Goal: Transaction & Acquisition: Purchase product/service

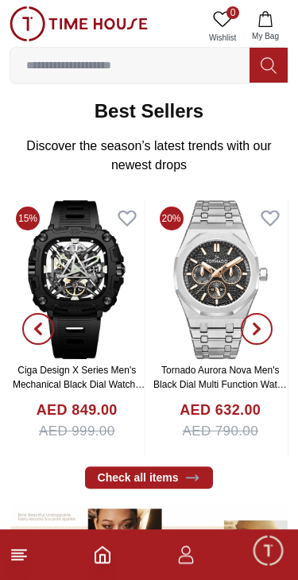
scroll to position [241, 0]
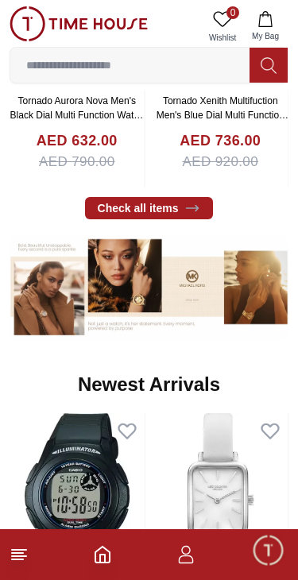
click at [153, 68] on input at bounding box center [129, 65] width 239 height 32
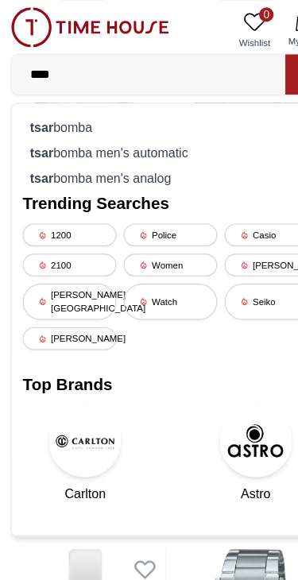
type input "****"
click at [89, 112] on div "tsar bomba" at bounding box center [149, 111] width 258 height 22
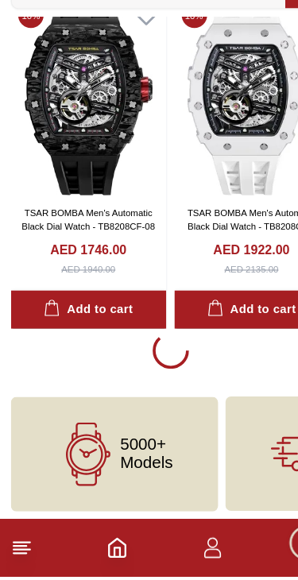
scroll to position [2770, 0]
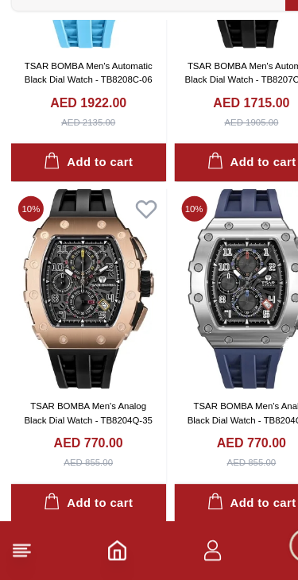
scroll to position [3204, 0]
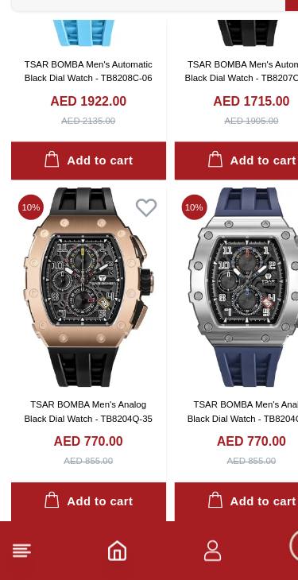
click at [103, 290] on img at bounding box center [78, 324] width 136 height 174
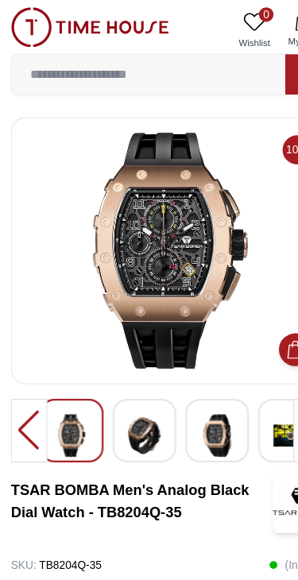
click at [128, 384] on img at bounding box center [126, 380] width 29 height 37
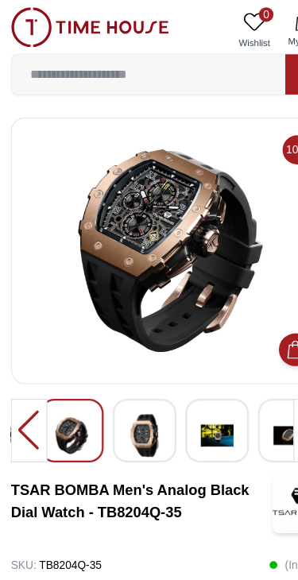
click at [164, 383] on div at bounding box center [190, 377] width 56 height 56
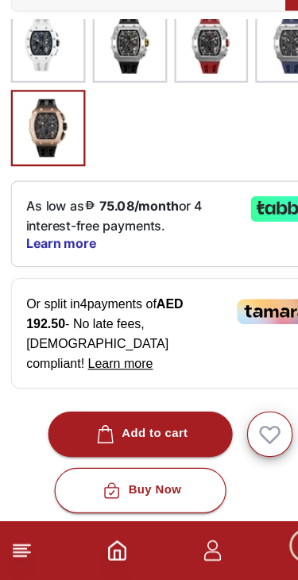
scroll to position [508, 0]
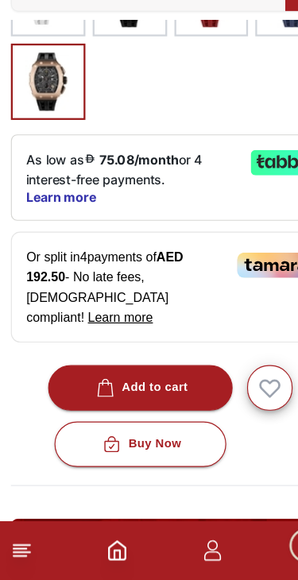
click at [168, 392] on button "Add to cart" at bounding box center [122, 412] width 161 height 40
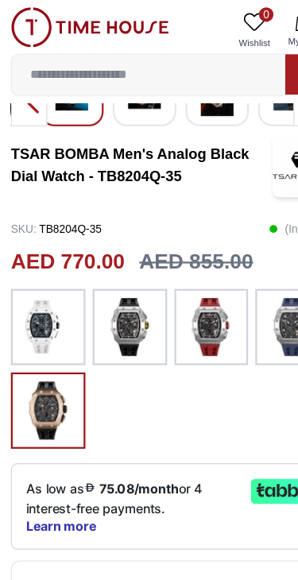
scroll to position [293, 0]
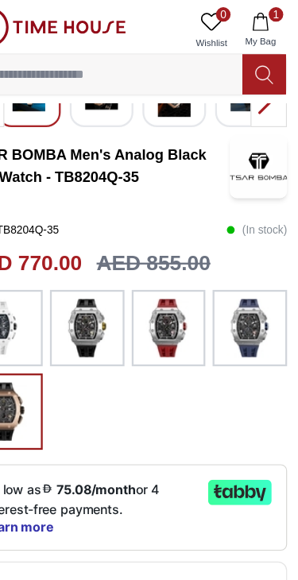
click at [258, 17] on icon "button" at bounding box center [265, 19] width 14 height 16
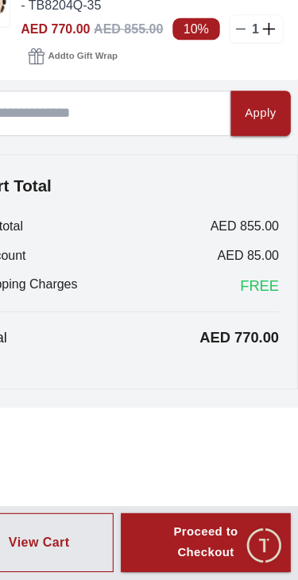
scroll to position [391, 0]
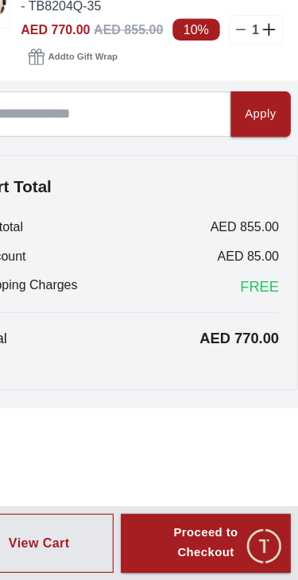
click at [177, 530] on div "Proceed to Checkout" at bounding box center [217, 548] width 91 height 37
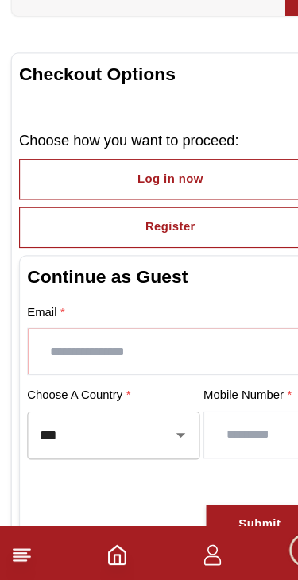
click at [118, 357] on input "text" at bounding box center [149, 377] width 249 height 40
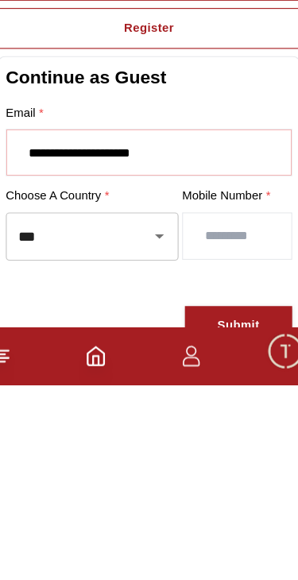
type input "**********"
click at [203, 430] on input "number" at bounding box center [226, 450] width 95 height 40
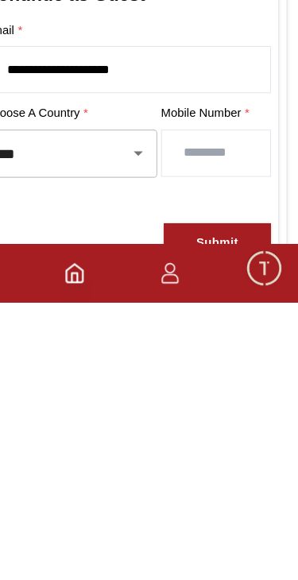
type input "*********"
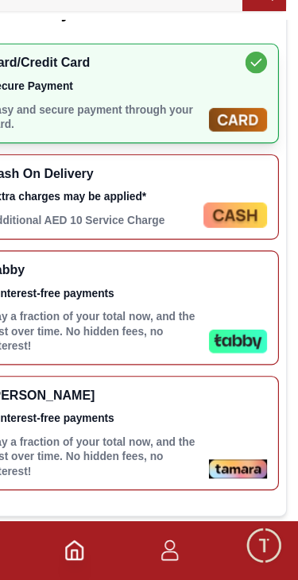
scroll to position [496, 0]
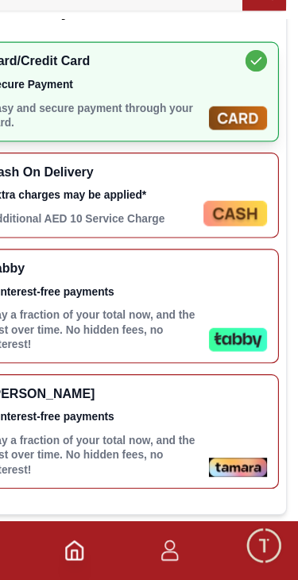
click at [149, 342] on p "Pay a fraction of your total now, and the rest over time. No hidden fees, no in…" at bounding box center [120, 361] width 187 height 38
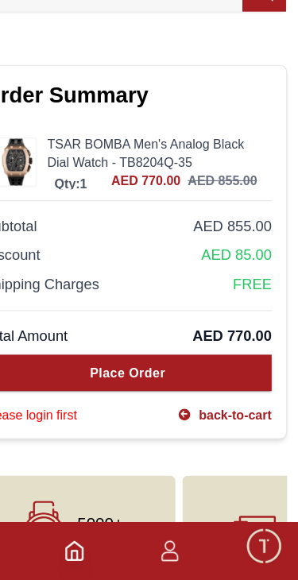
click at [155, 383] on button "Place Order" at bounding box center [149, 399] width 252 height 32
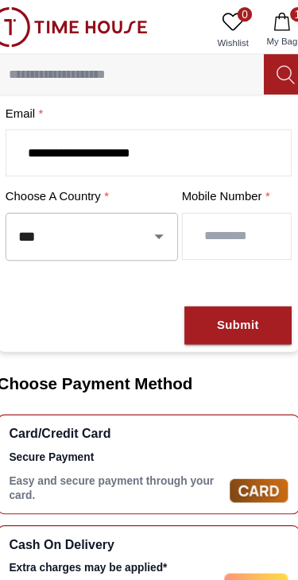
scroll to position [243, 0]
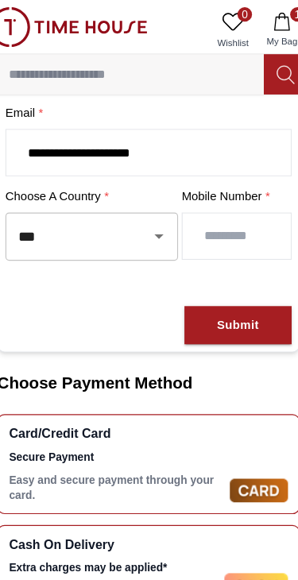
click at [209, 277] on div "Submit" at bounding box center [227, 285] width 37 height 18
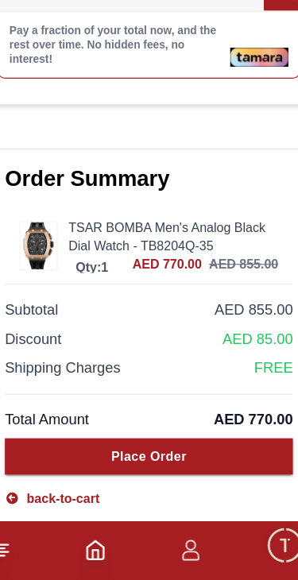
scroll to position [973, 0]
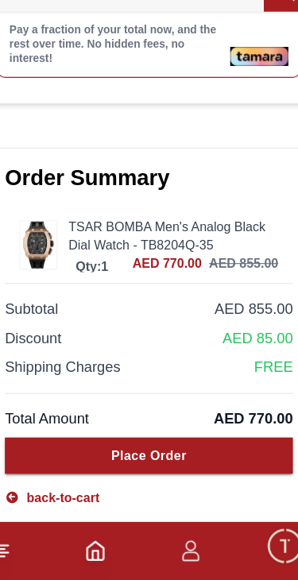
click at [156, 463] on div "Place Order" at bounding box center [149, 471] width 66 height 16
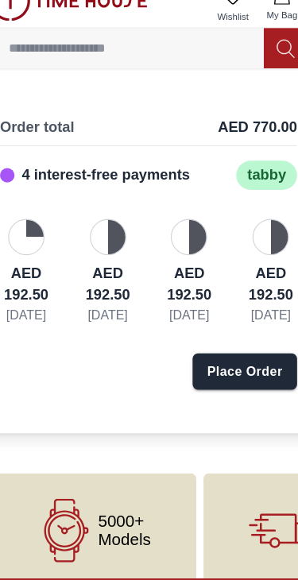
click at [205, 340] on div "Place Order" at bounding box center [233, 348] width 66 height 16
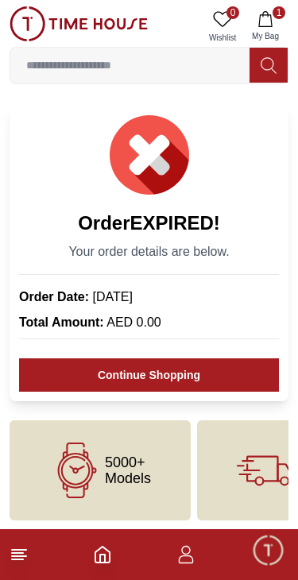
click at [33, 35] on img at bounding box center [79, 23] width 138 height 35
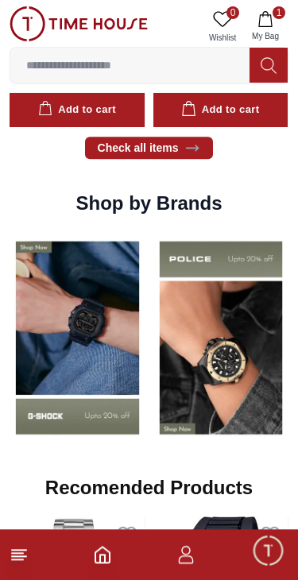
scroll to position [1080, 0]
click at [145, 368] on img at bounding box center [78, 337] width 136 height 211
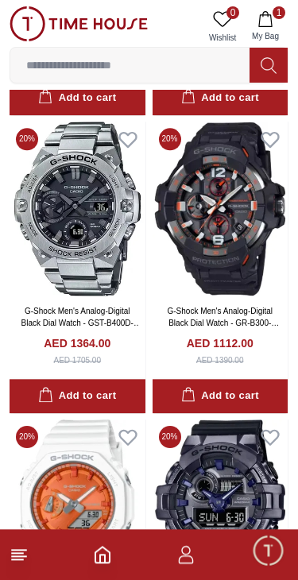
scroll to position [1063, 0]
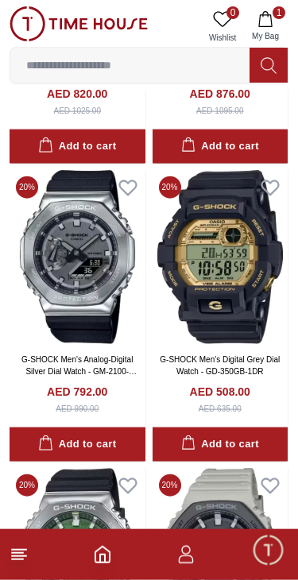
scroll to position [8761, 0]
